Goal: Communication & Community: Connect with others

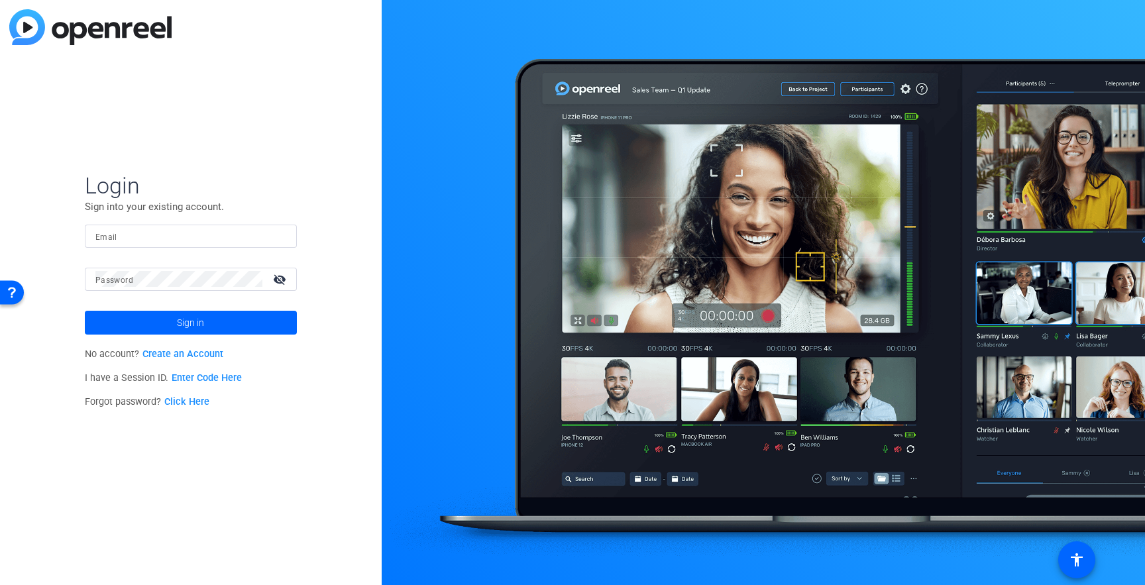
type input "[EMAIL_ADDRESS][DOMAIN_NAME]"
click at [204, 317] on span "Sign in" at bounding box center [190, 322] width 27 height 33
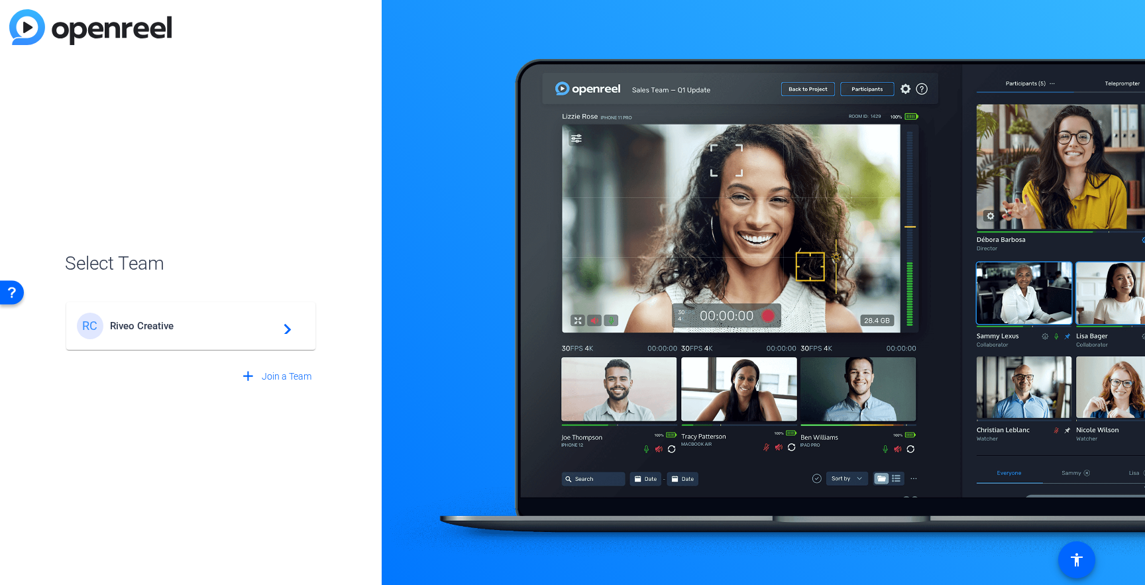
click at [204, 317] on div "RC Riveo Creative navigate_next" at bounding box center [191, 326] width 228 height 26
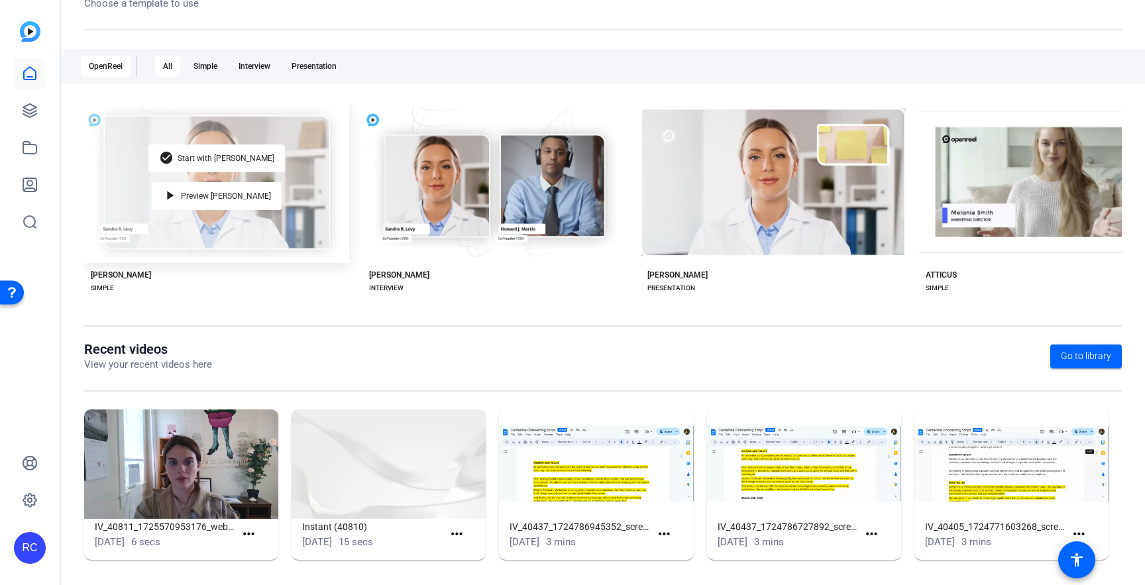
scroll to position [184, 0]
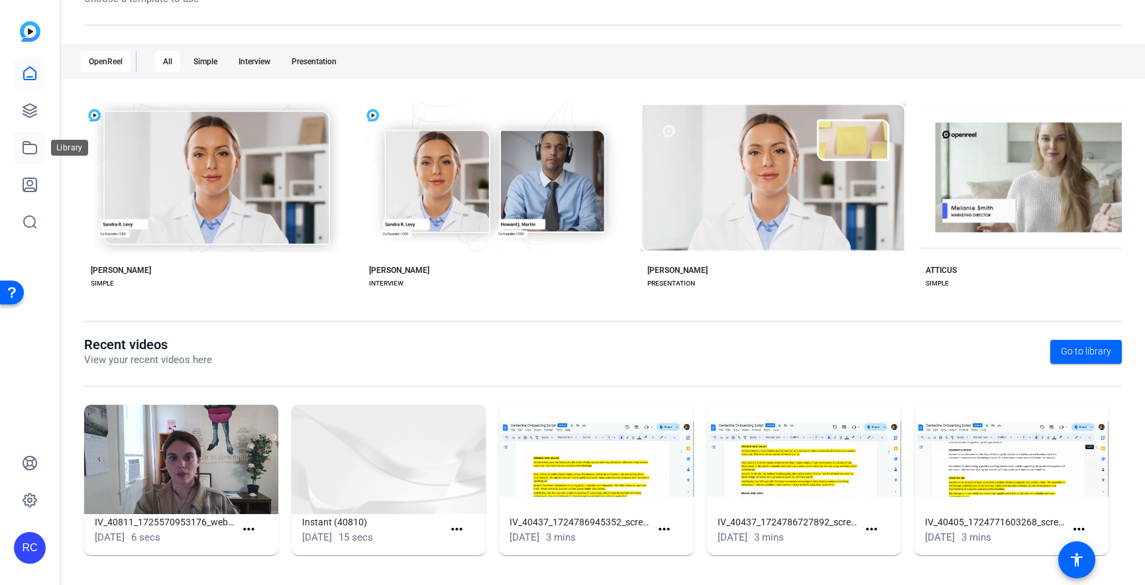
click at [26, 146] on icon at bounding box center [30, 148] width 16 height 16
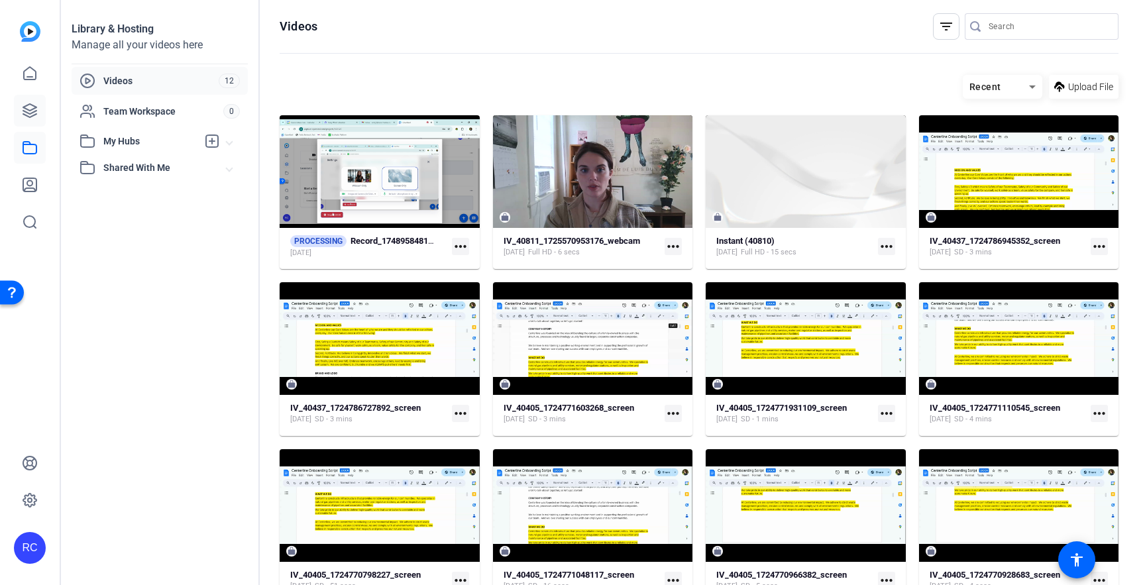
click at [26, 101] on link at bounding box center [30, 111] width 32 height 32
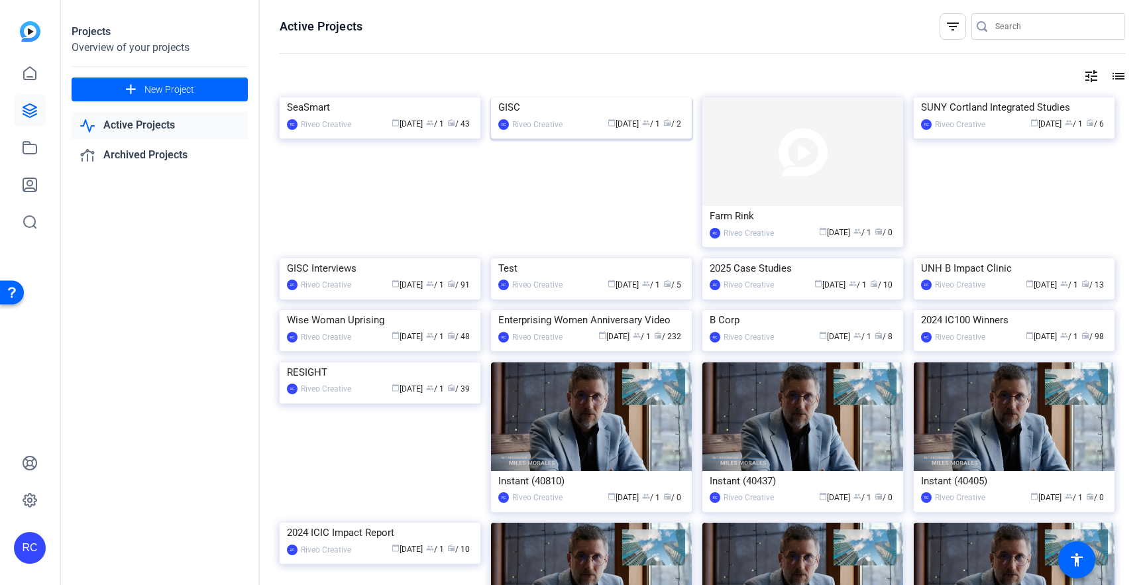
click at [572, 97] on img at bounding box center [591, 97] width 201 height 0
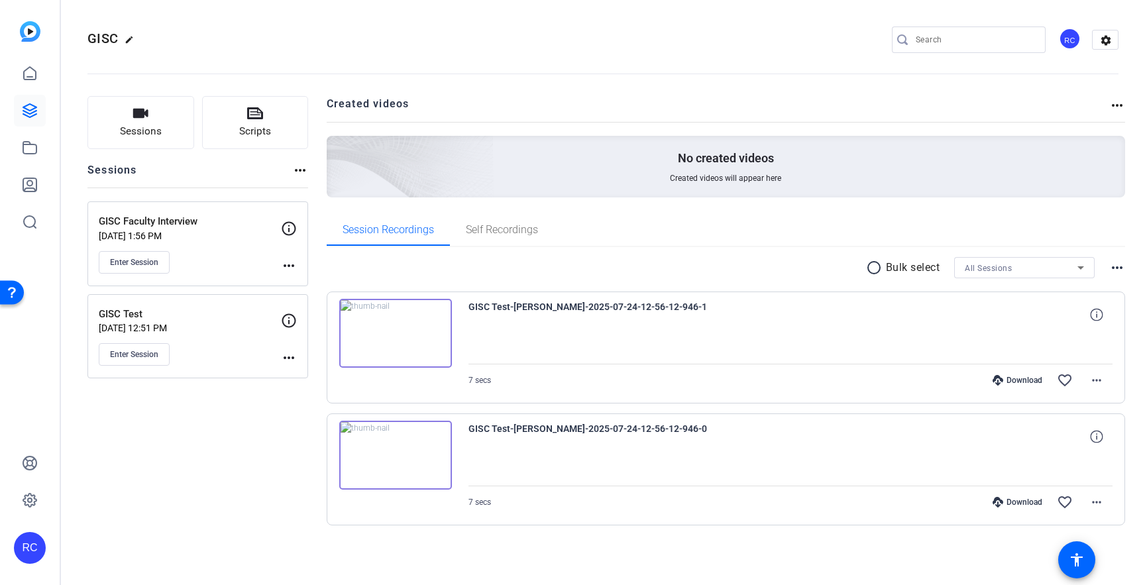
click at [209, 228] on p "GISC Faculty Interview" at bounding box center [190, 221] width 182 height 15
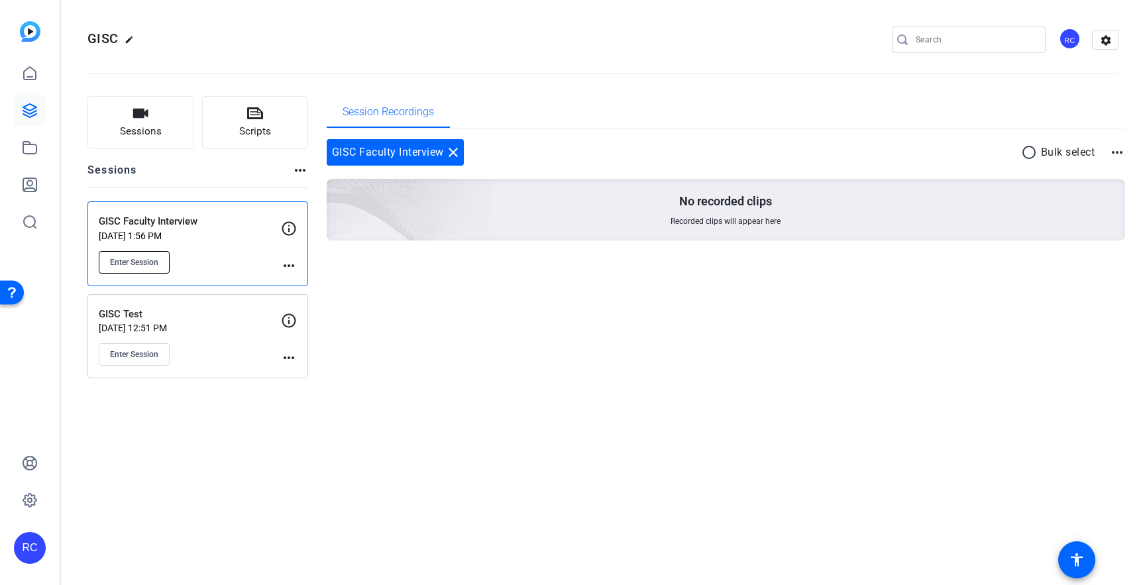
click at [154, 270] on button "Enter Session" at bounding box center [134, 262] width 71 height 23
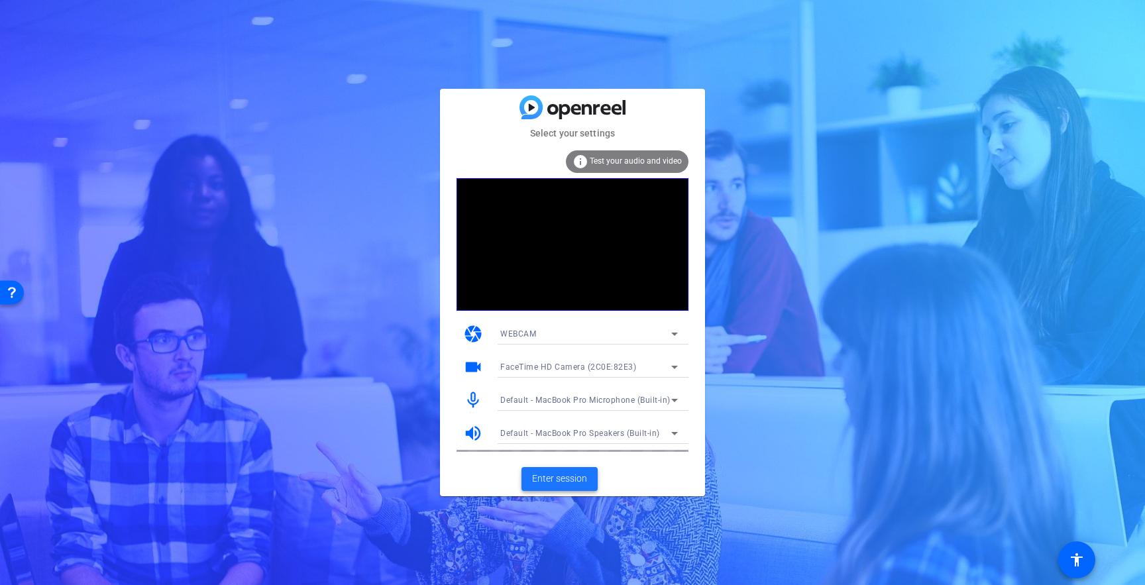
click at [562, 479] on span "Enter session" at bounding box center [559, 479] width 55 height 14
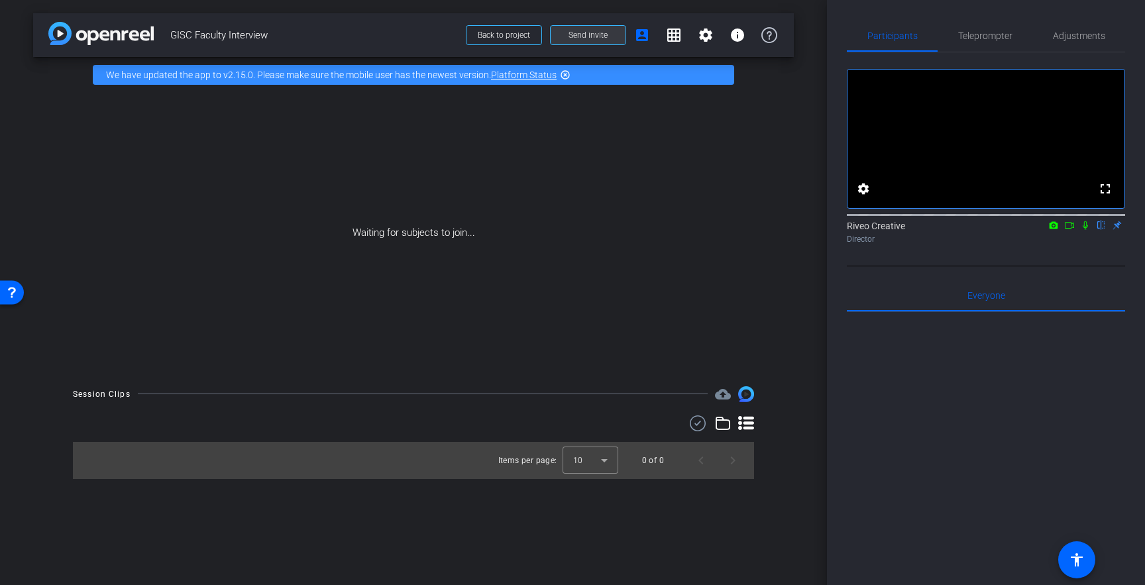
click at [574, 32] on span "Send invite" at bounding box center [587, 35] width 39 height 11
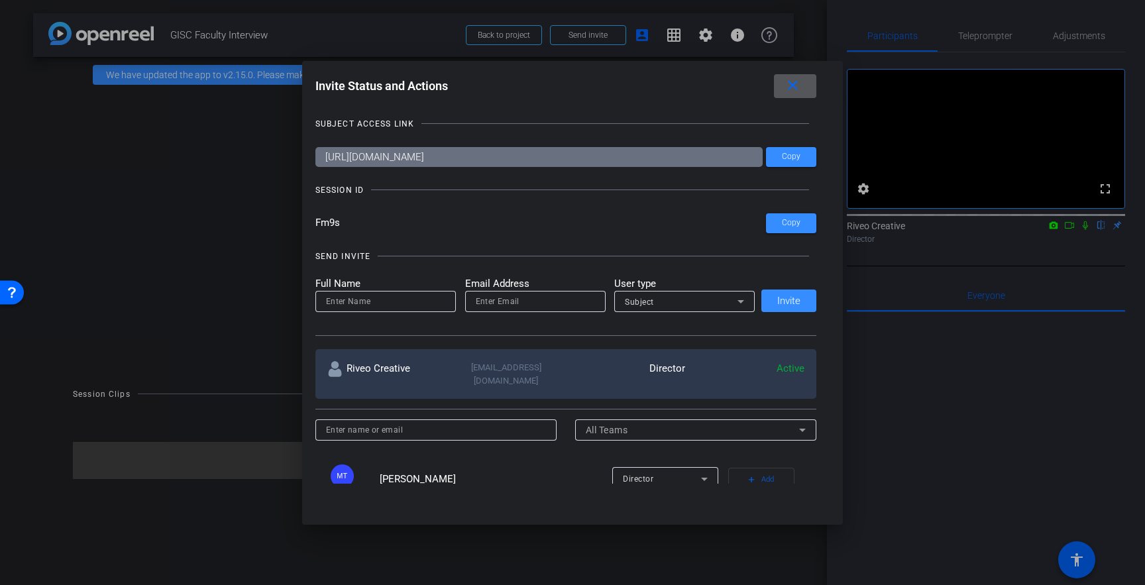
click at [366, 298] on input at bounding box center [385, 301] width 119 height 16
type input "Kat"
click at [496, 313] on div at bounding box center [535, 319] width 140 height 15
click at [503, 303] on input "email" at bounding box center [535, 301] width 119 height 16
paste input "[EMAIL_ADDRESS][DOMAIN_NAME]"
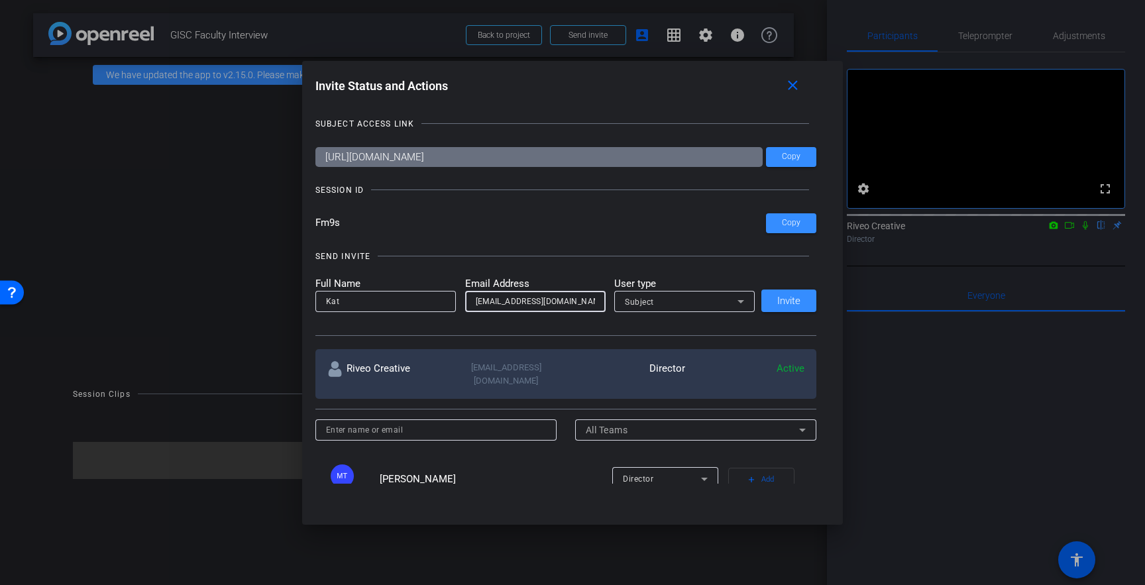
type input "[EMAIL_ADDRESS][DOMAIN_NAME]"
click at [666, 299] on div "Subject" at bounding box center [681, 301] width 113 height 17
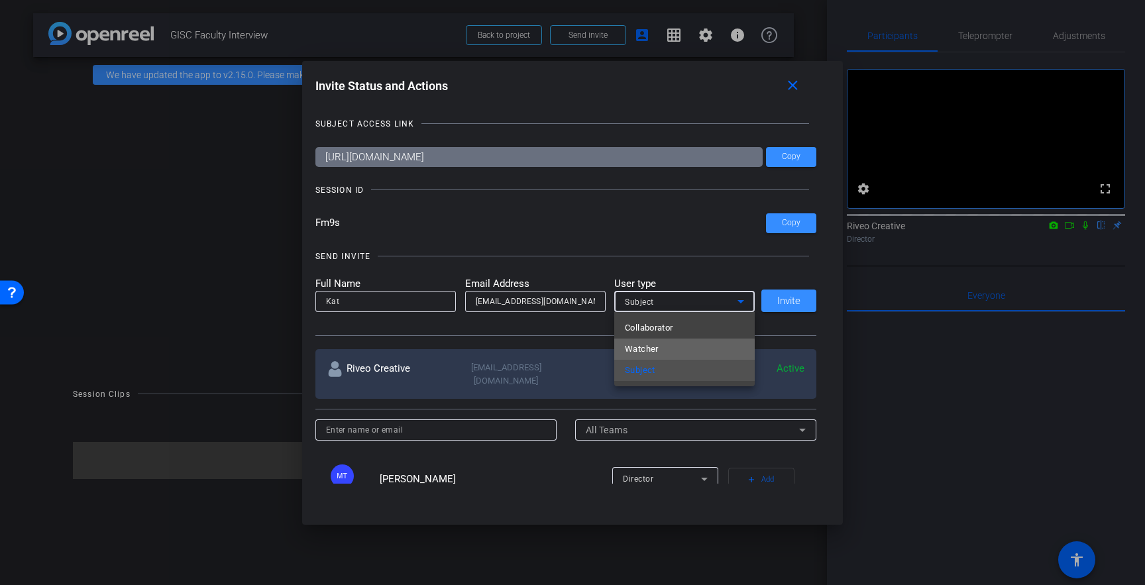
click at [647, 352] on span "Watcher" at bounding box center [642, 349] width 34 height 16
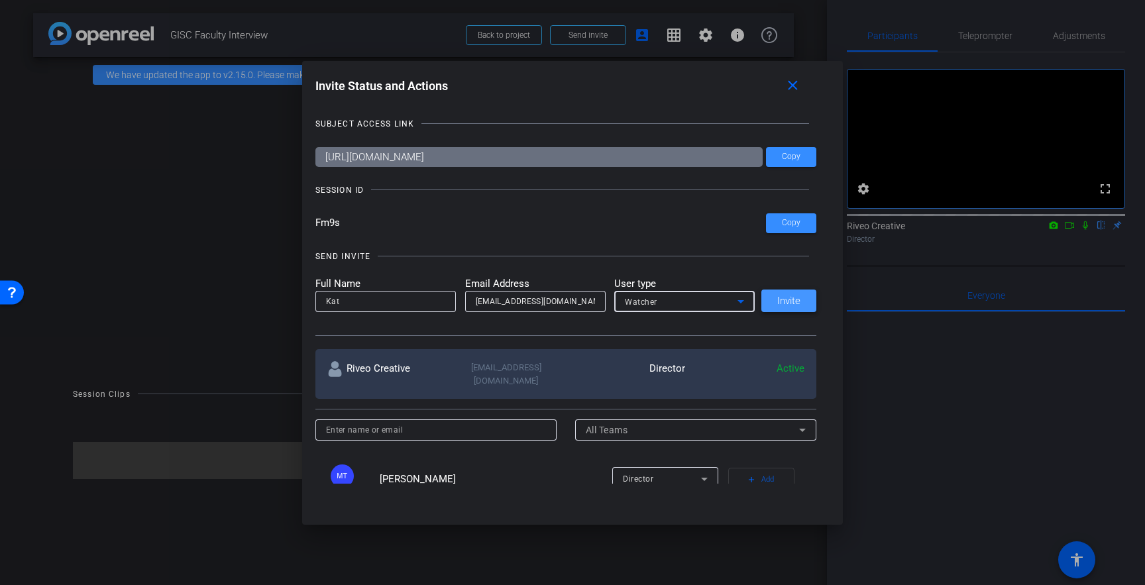
click at [794, 301] on span "Invite" at bounding box center [788, 301] width 23 height 10
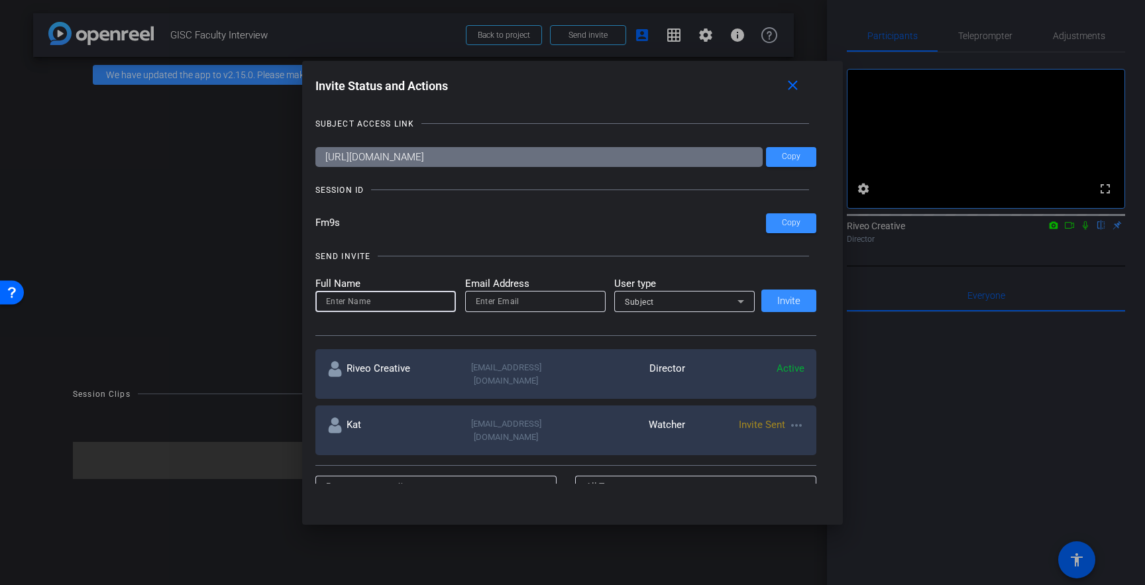
click at [358, 303] on input at bounding box center [385, 301] width 119 height 16
type input "[PERSON_NAME]"
click at [519, 298] on input "email" at bounding box center [535, 301] width 119 height 16
paste input "[PERSON_NAME][EMAIL_ADDRESS][DOMAIN_NAME]"
type input "[PERSON_NAME][EMAIL_ADDRESS][DOMAIN_NAME]"
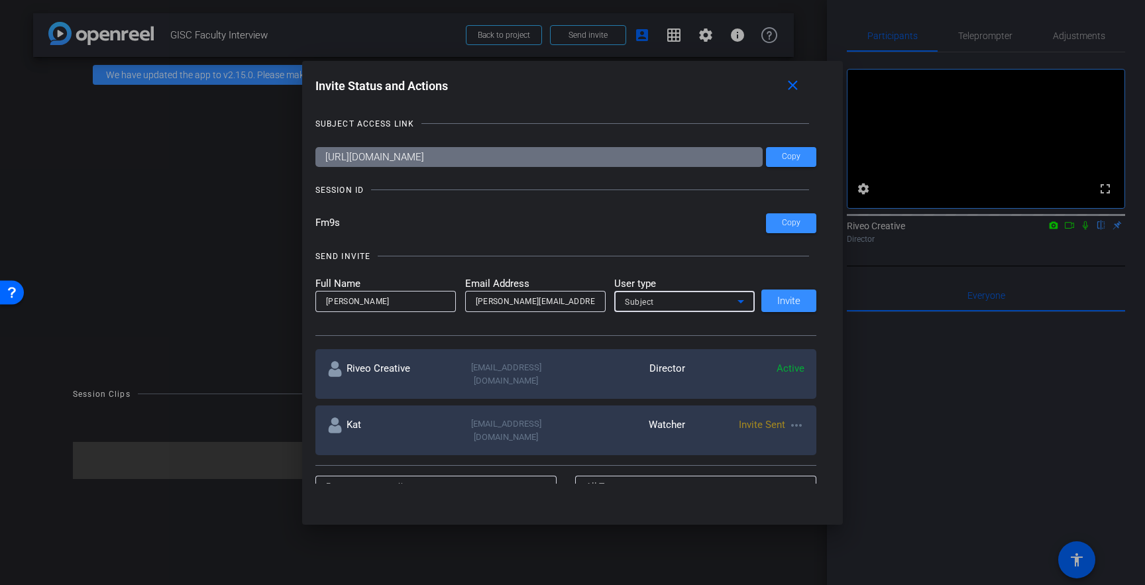
click at [689, 304] on div "Subject" at bounding box center [681, 301] width 113 height 17
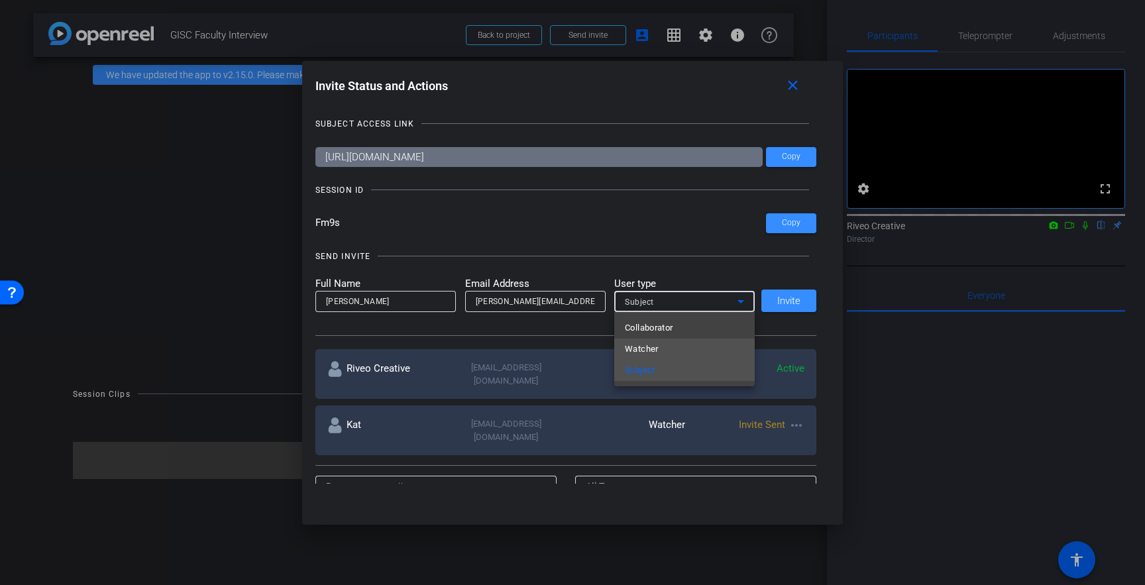
click at [660, 348] on mat-option "Watcher" at bounding box center [684, 349] width 140 height 21
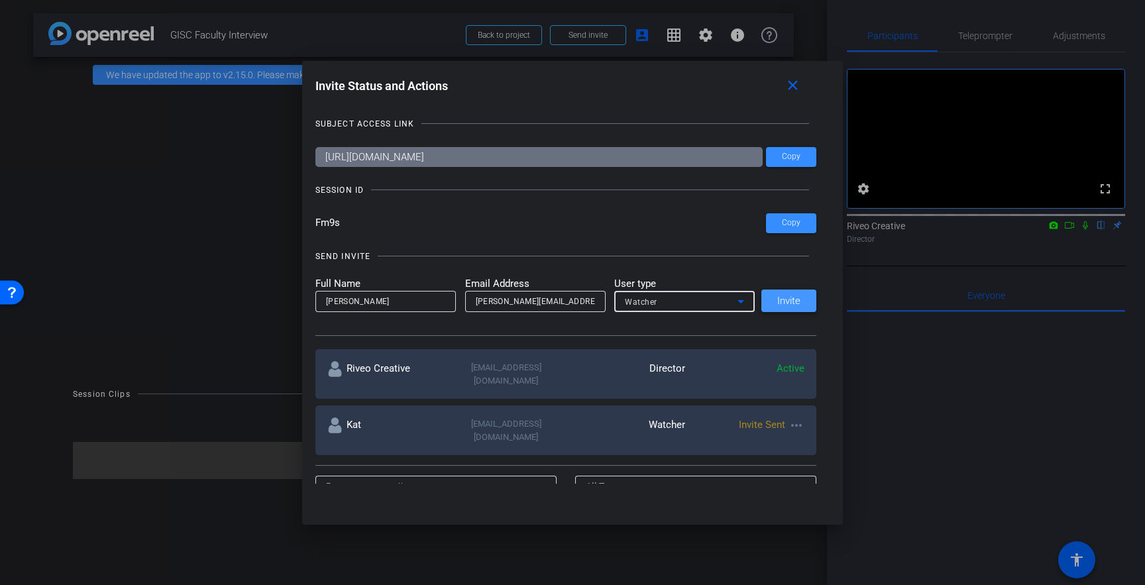
click at [785, 301] on span "Invite" at bounding box center [788, 301] width 23 height 10
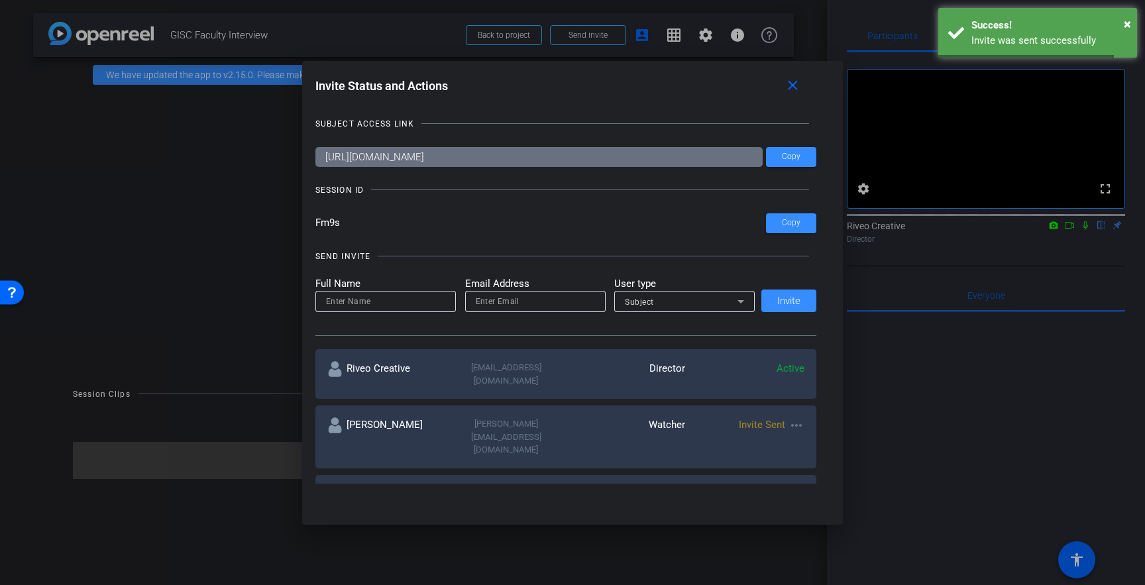
click at [388, 303] on input at bounding box center [385, 301] width 119 height 16
type input "[PERSON_NAME]"
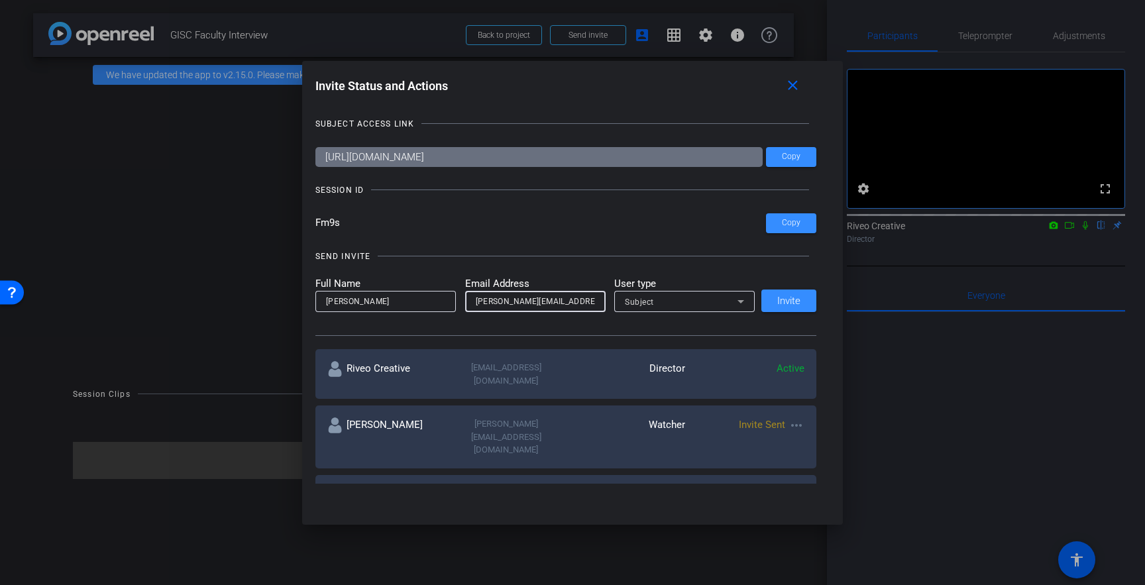
type input "[PERSON_NAME][EMAIL_ADDRESS][DOMAIN_NAME]"
click at [668, 302] on div "Subject" at bounding box center [681, 301] width 113 height 17
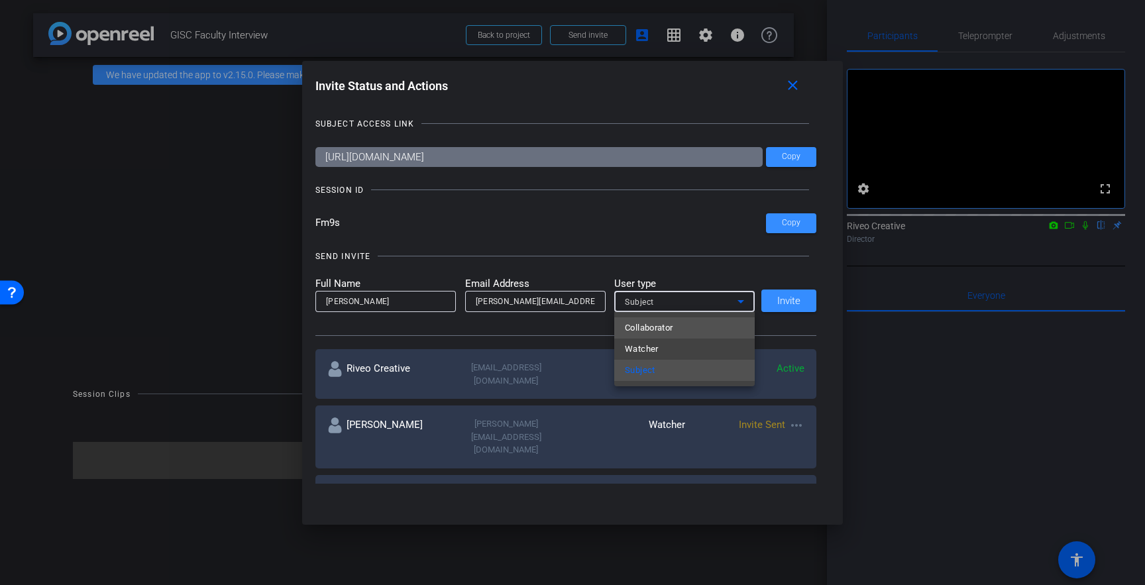
click at [654, 329] on span "Collaborator" at bounding box center [649, 328] width 48 height 16
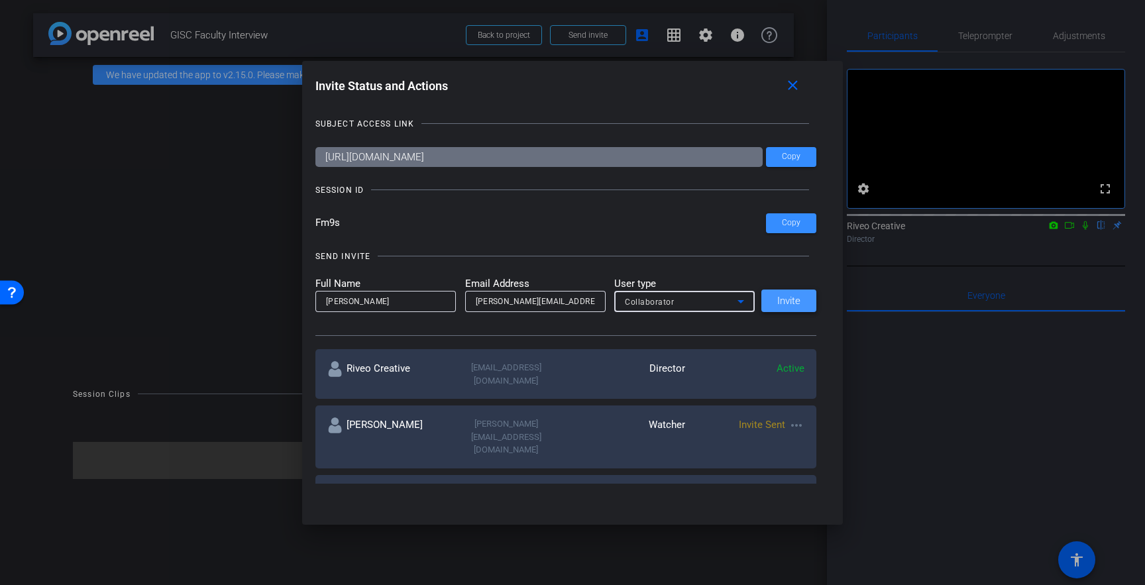
click at [784, 305] on span "Invite" at bounding box center [788, 301] width 23 height 10
